Goal: Navigation & Orientation: Understand site structure

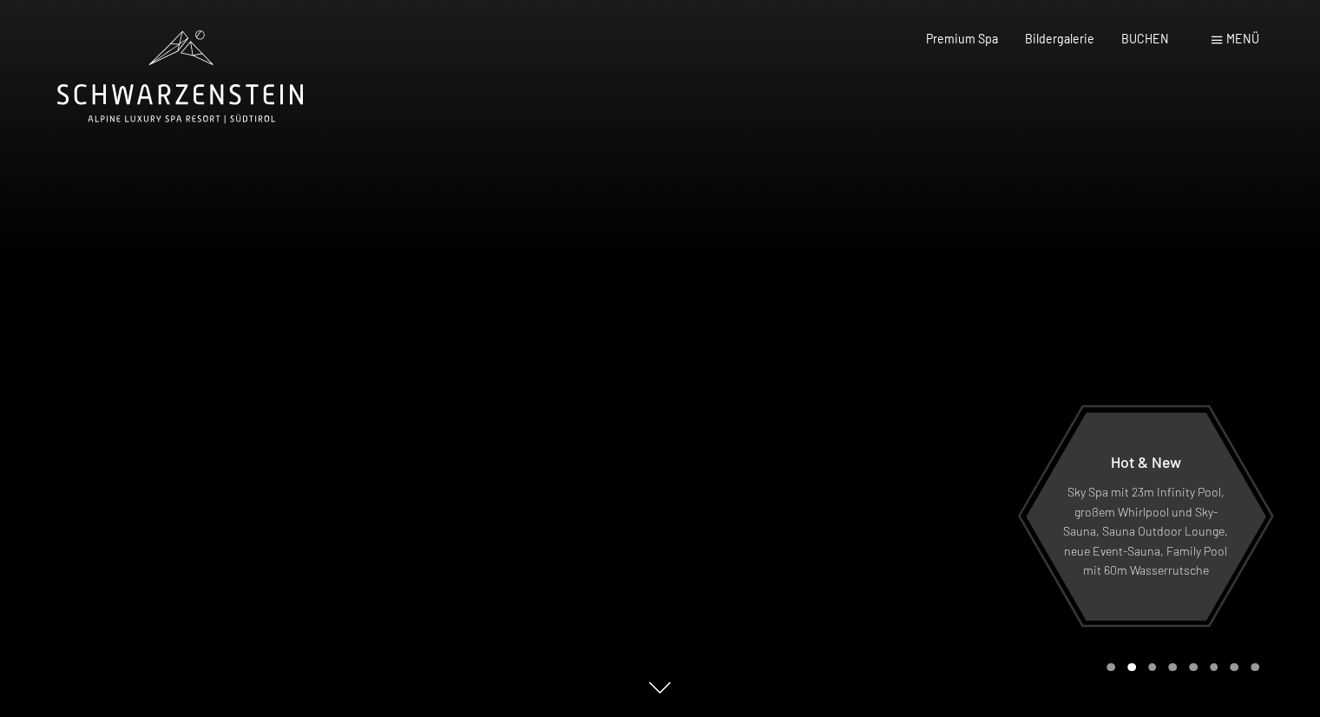
click at [964, 143] on div at bounding box center [990, 358] width 660 height 717
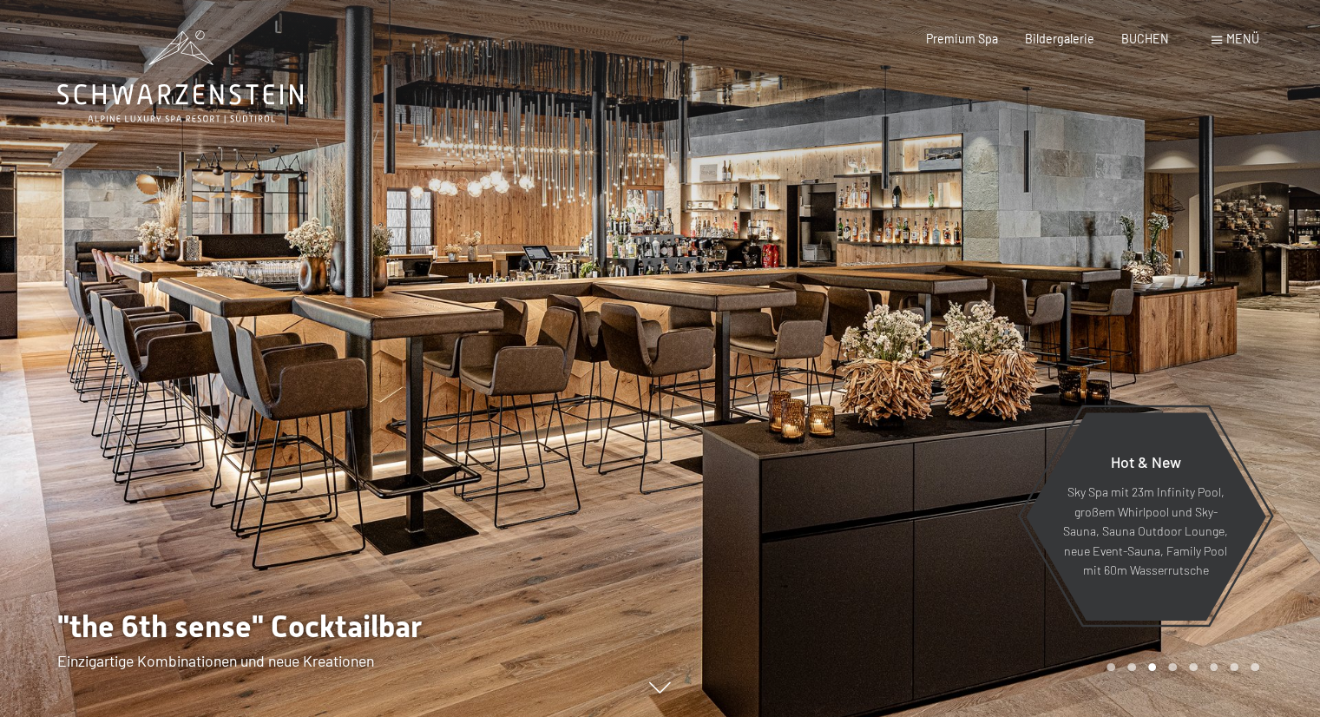
click at [964, 143] on div at bounding box center [990, 358] width 660 height 717
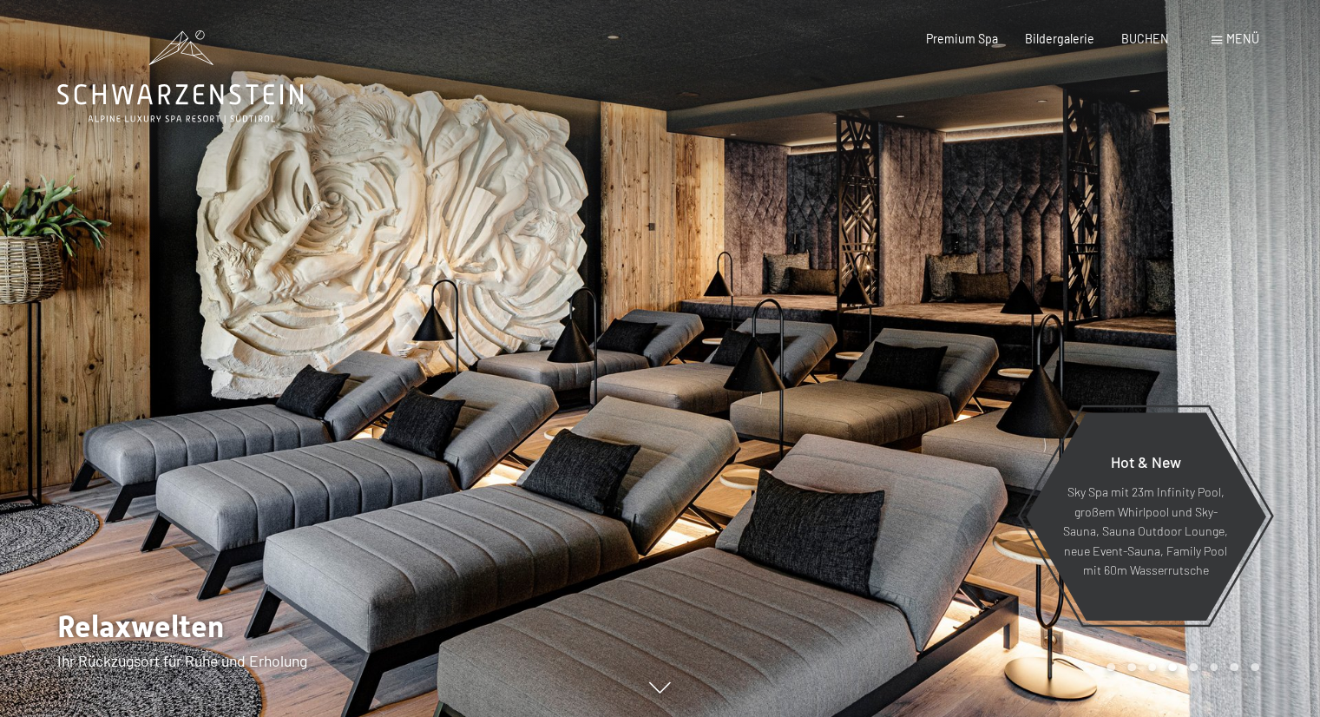
click at [964, 143] on div at bounding box center [990, 358] width 660 height 717
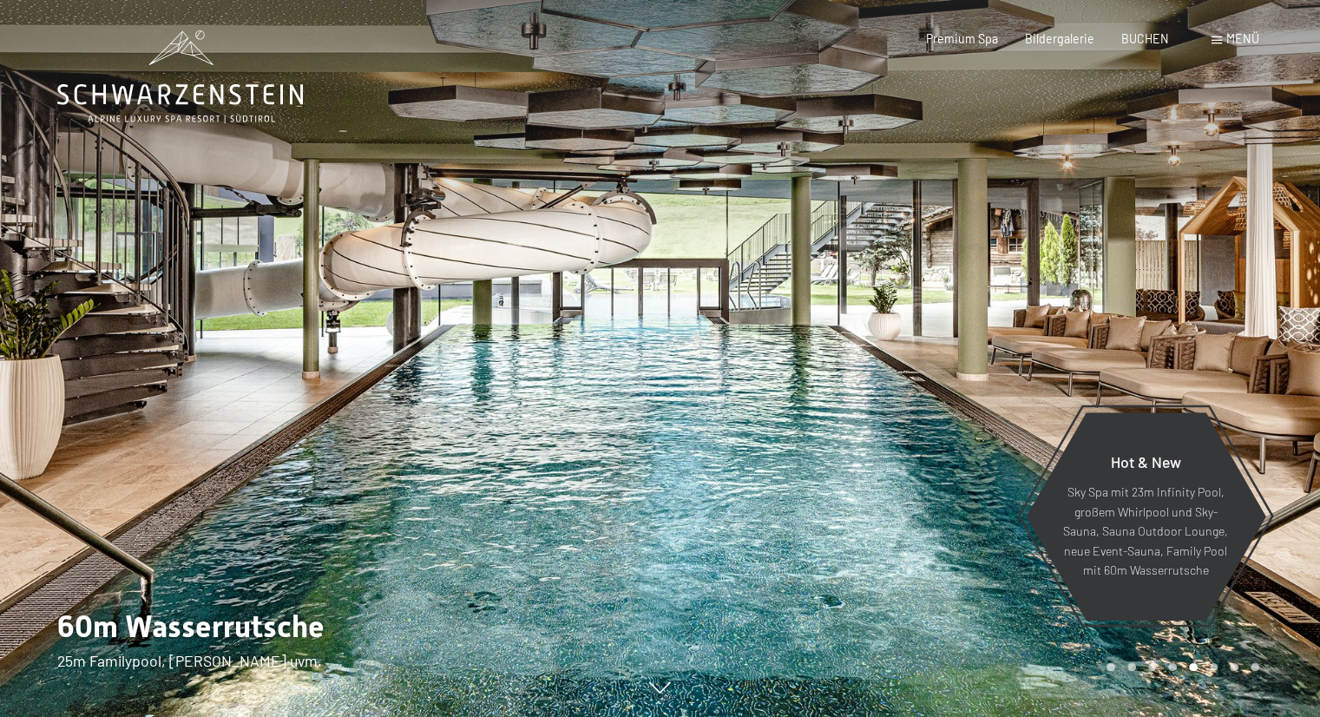
click at [964, 143] on div at bounding box center [990, 358] width 660 height 717
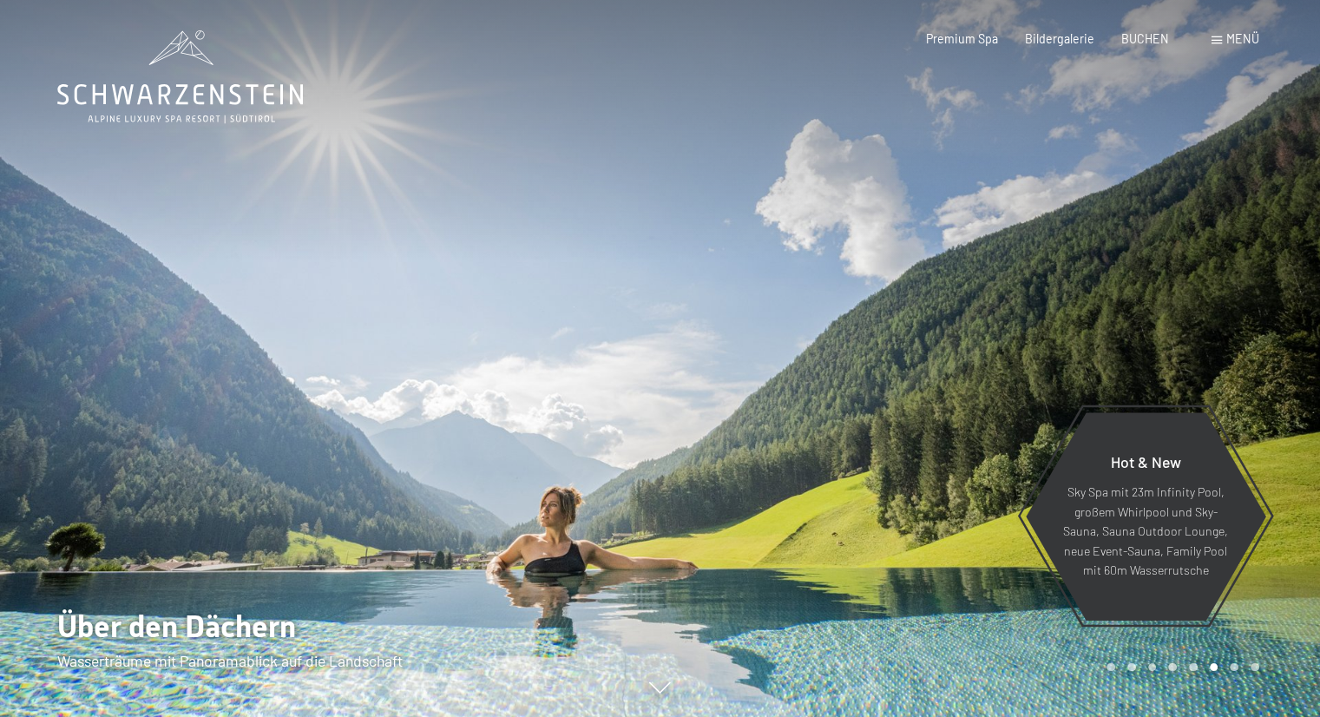
click at [964, 143] on div at bounding box center [990, 358] width 660 height 717
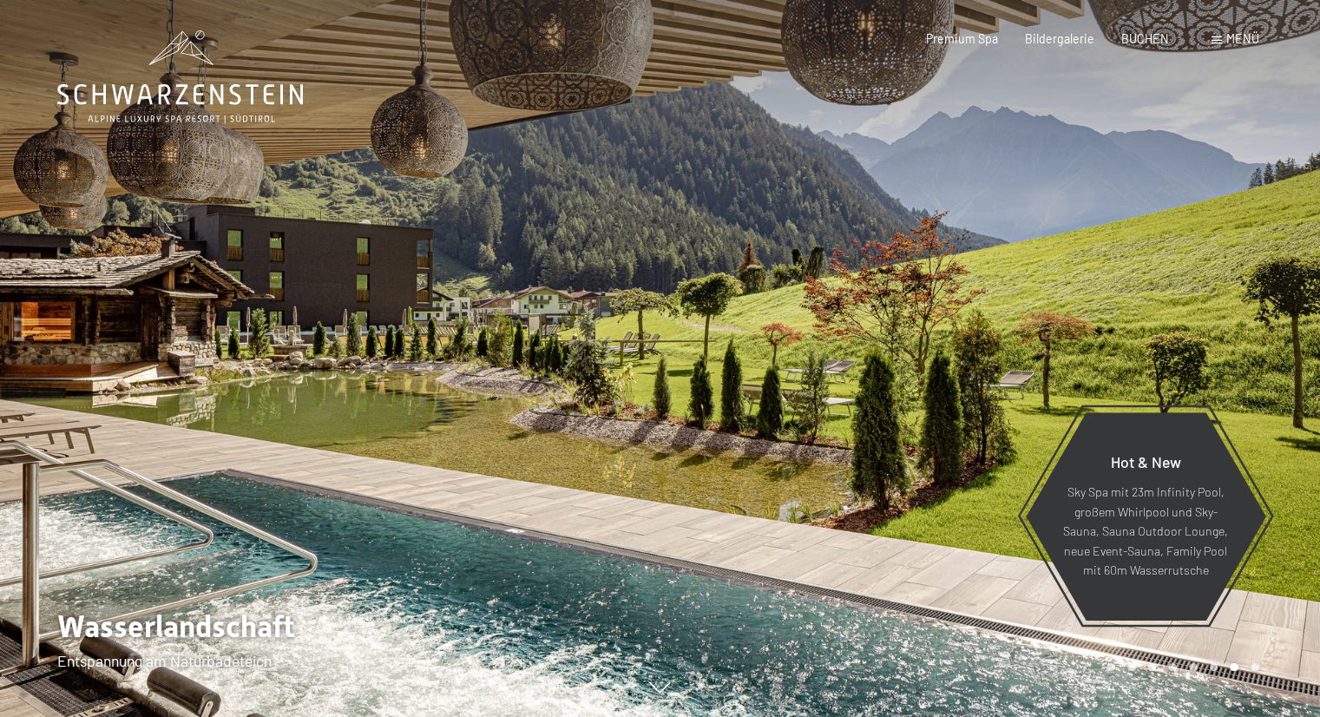
click at [964, 143] on div at bounding box center [990, 358] width 660 height 717
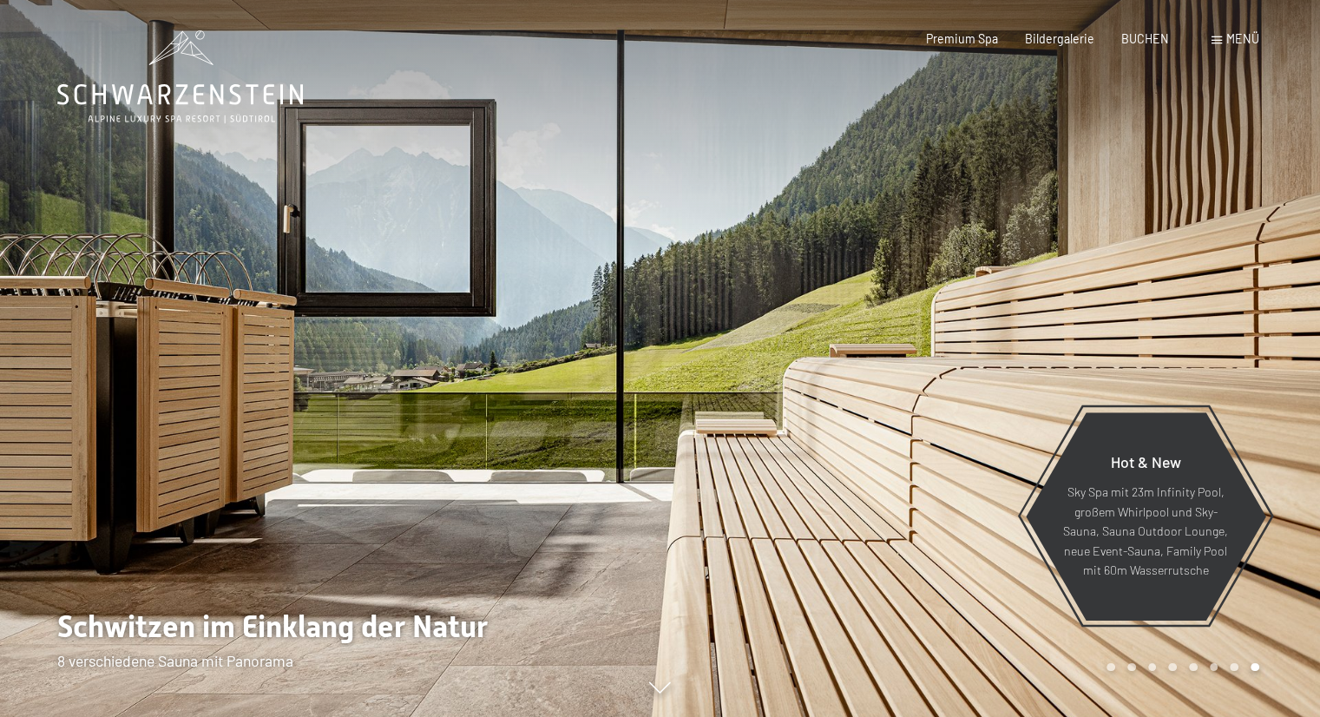
click at [964, 143] on div at bounding box center [990, 358] width 660 height 717
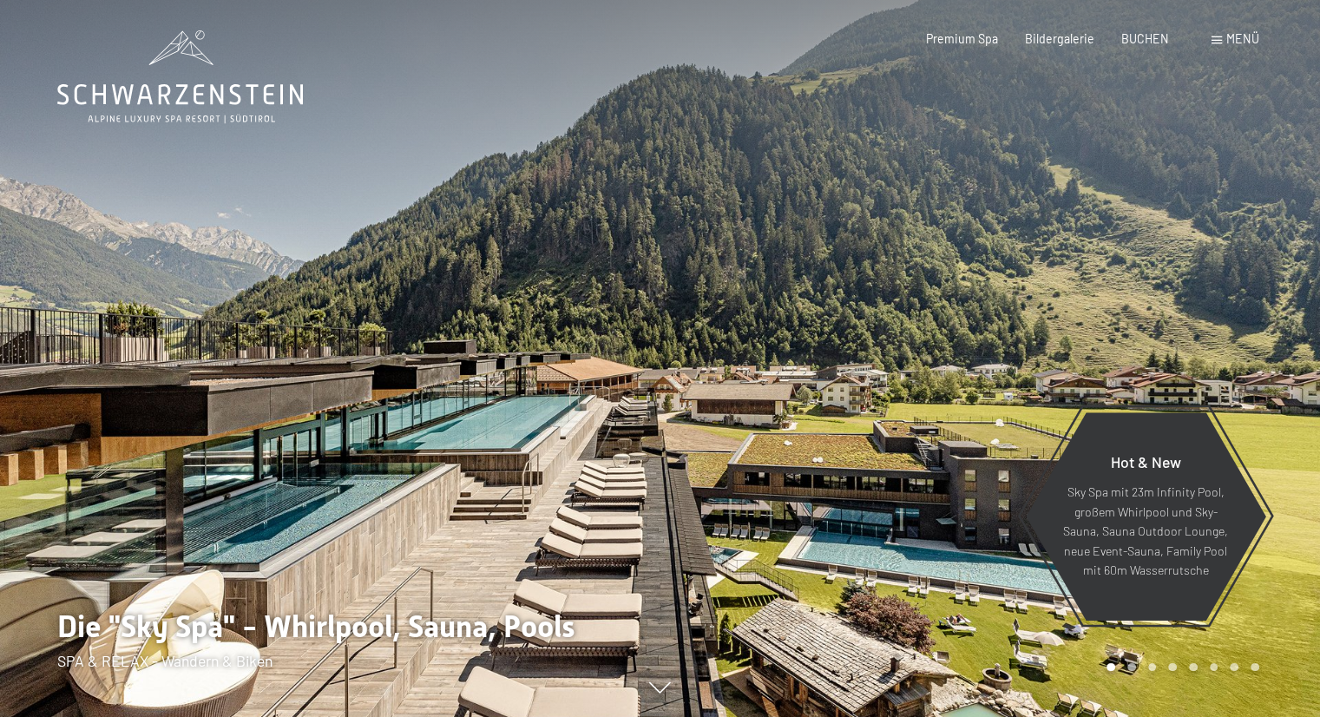
click at [964, 143] on div at bounding box center [990, 358] width 660 height 717
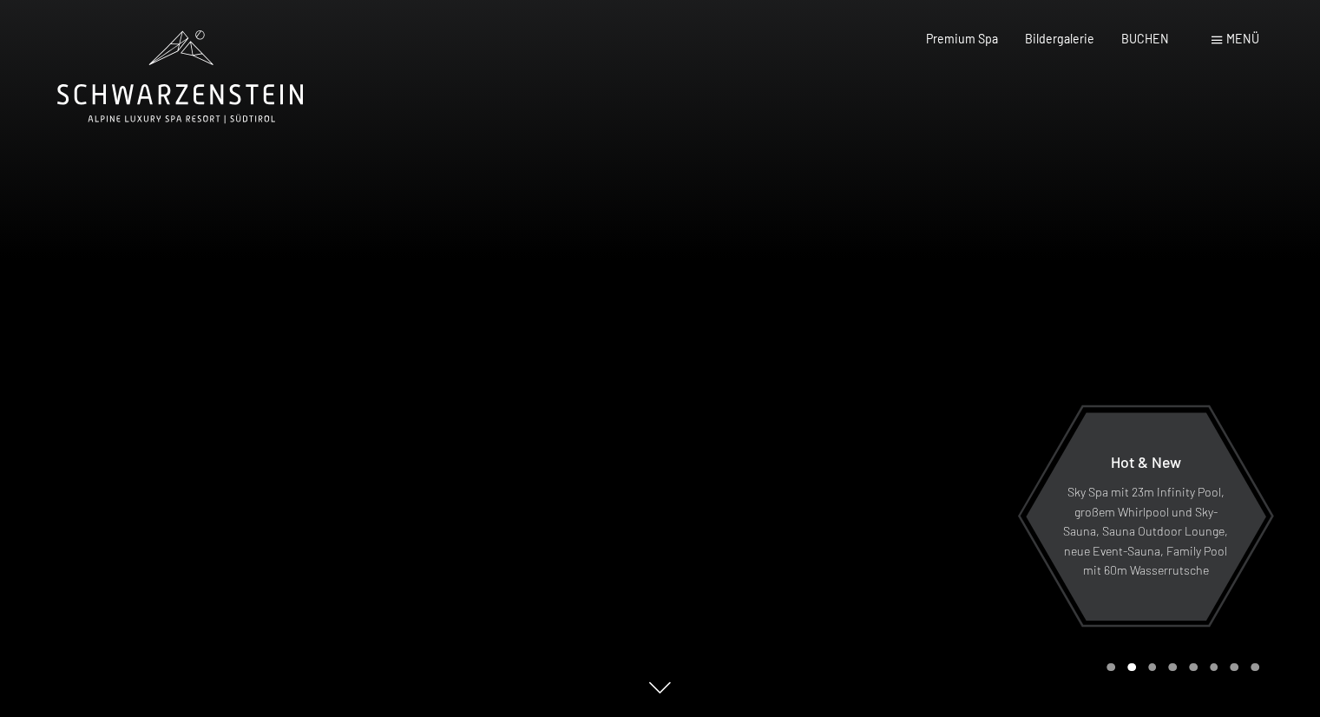
click at [964, 143] on div at bounding box center [990, 358] width 660 height 717
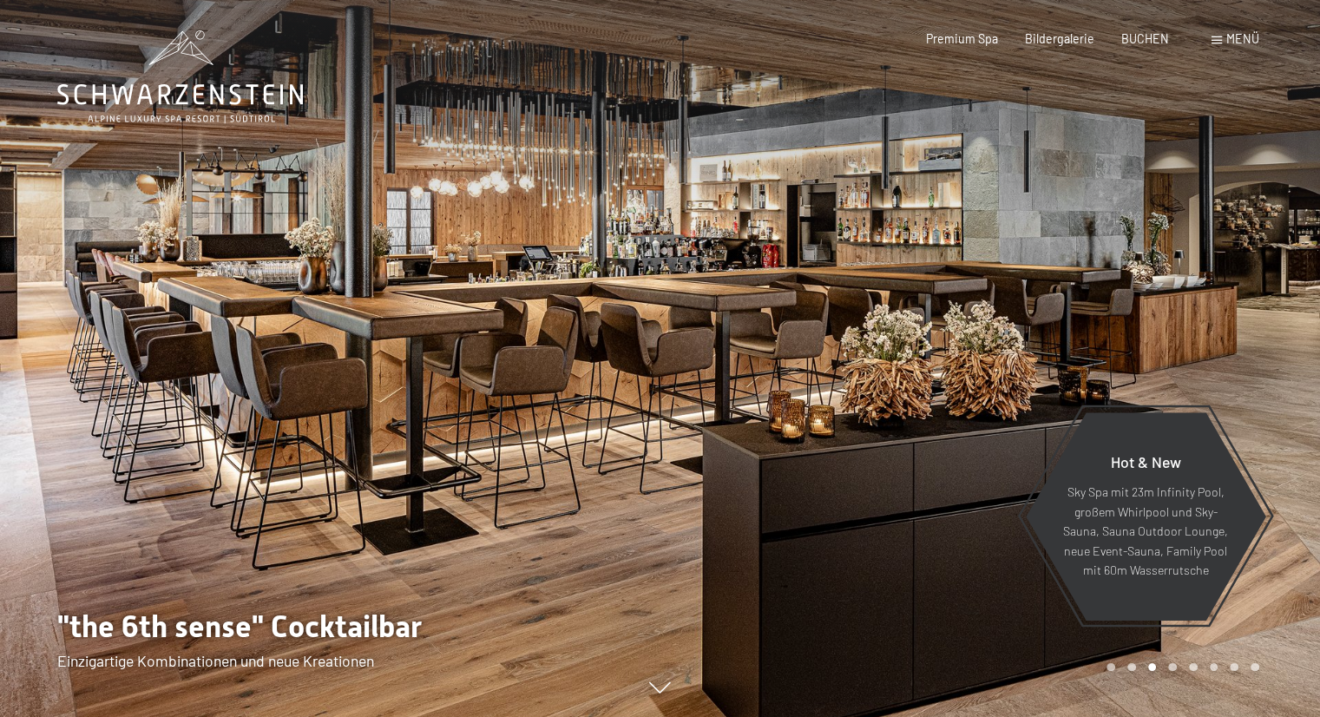
click at [1211, 36] on span at bounding box center [1216, 40] width 10 height 8
